Goal: Entertainment & Leisure: Consume media (video, audio)

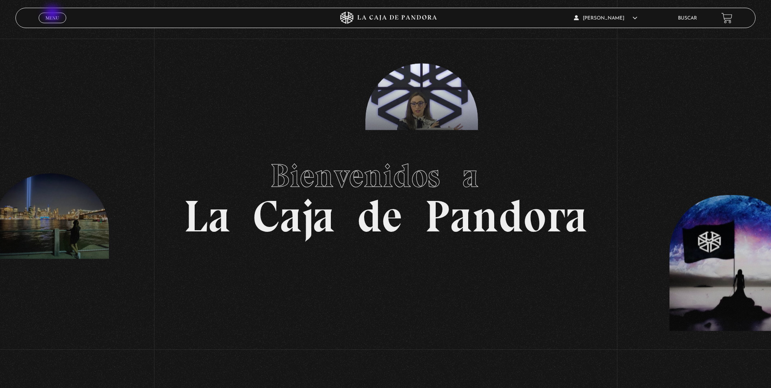
click at [53, 14] on link "Menu Cerrar" at bounding box center [53, 18] width 28 height 11
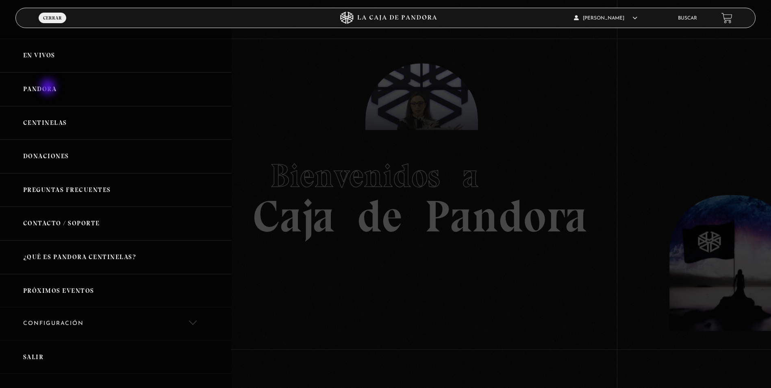
click at [49, 88] on link "Pandora" at bounding box center [115, 89] width 231 height 34
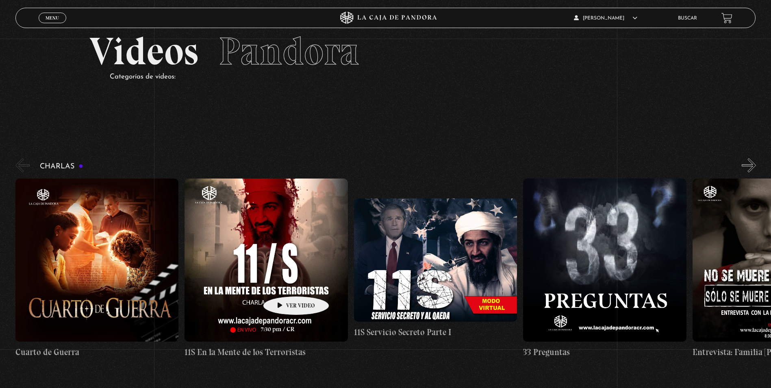
scroll to position [41, 0]
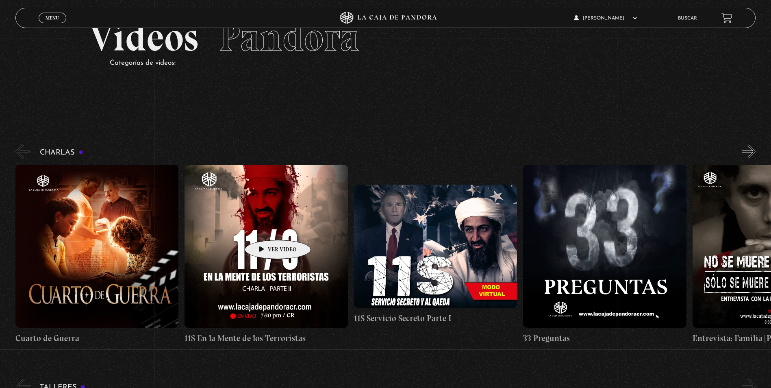
click at [265, 228] on figure at bounding box center [266, 246] width 163 height 163
click at [286, 245] on figure at bounding box center [266, 246] width 163 height 163
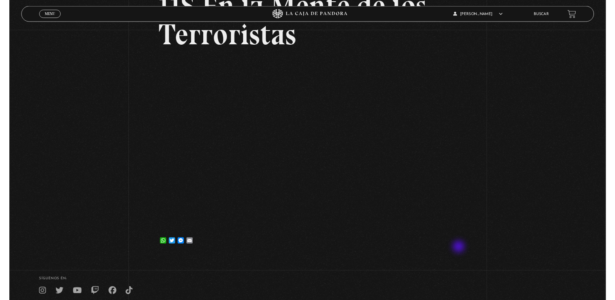
scroll to position [122, 0]
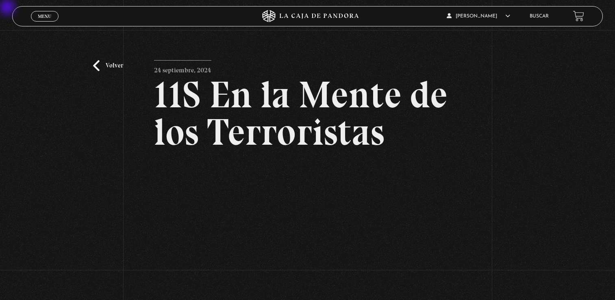
scroll to position [102, 0]
